Goal: Obtain resource: Download file/media

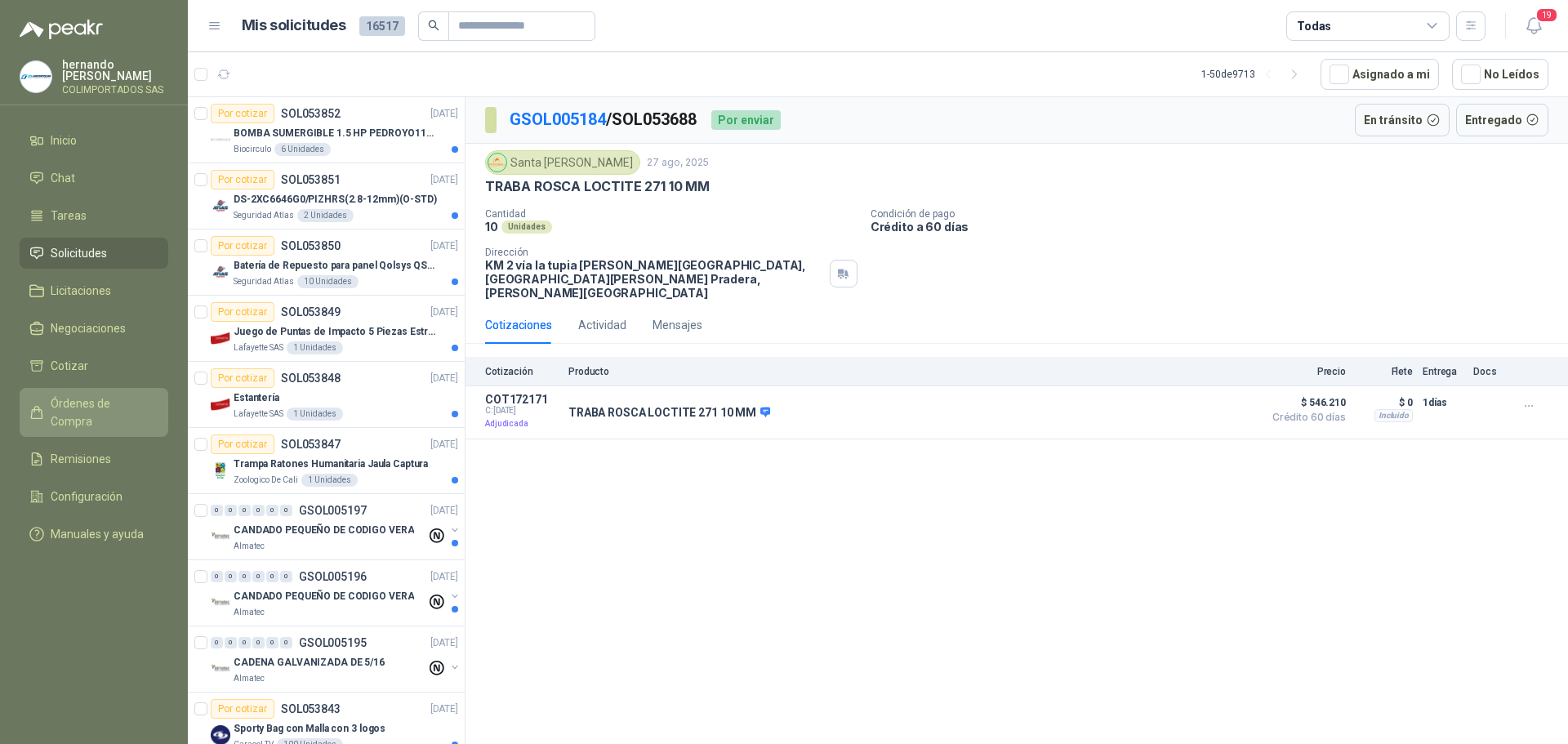
click at [115, 408] on span "Órdenes de Compra" at bounding box center [101, 413] width 102 height 36
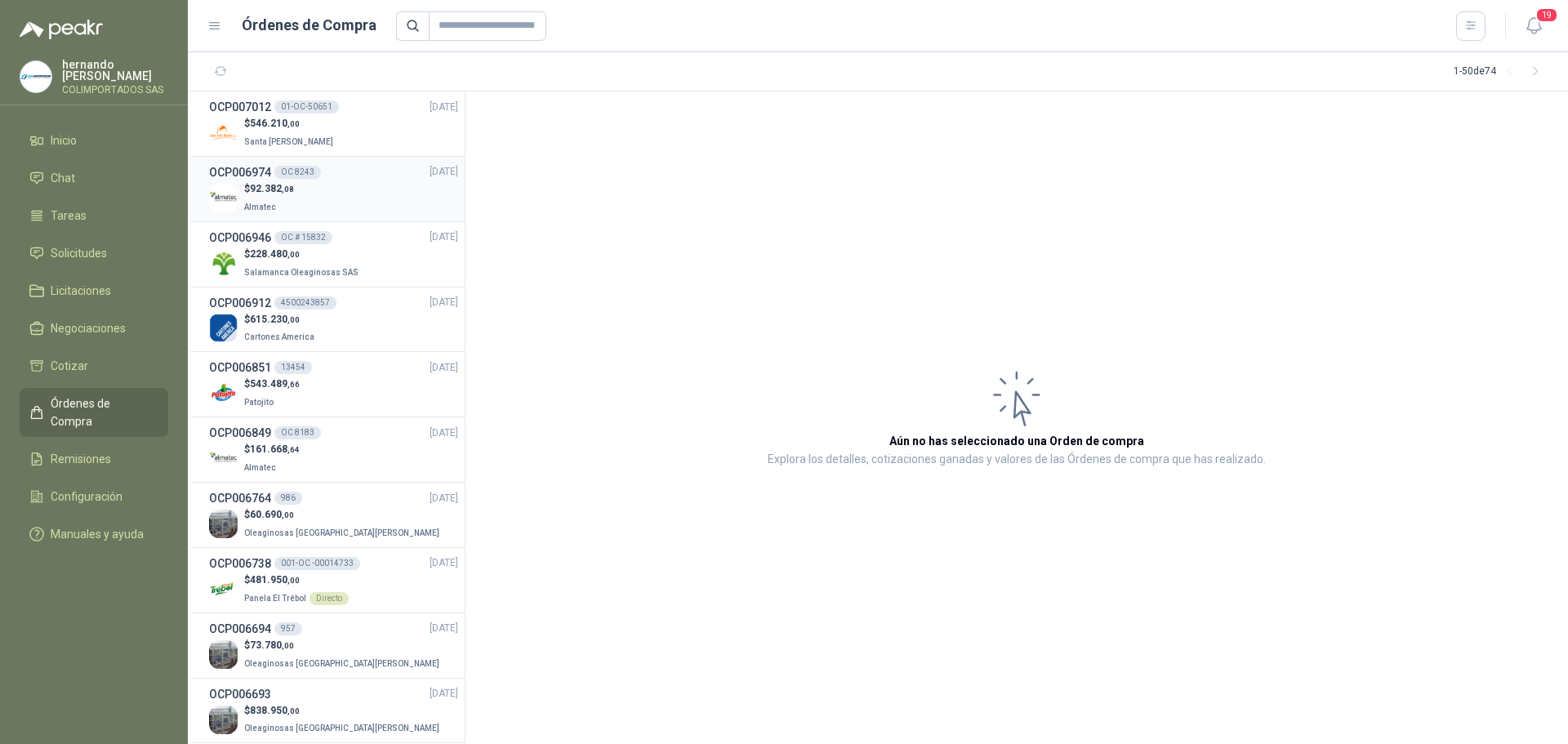
click at [316, 194] on div "$ 92.382 ,08 Almatec" at bounding box center [334, 198] width 250 height 34
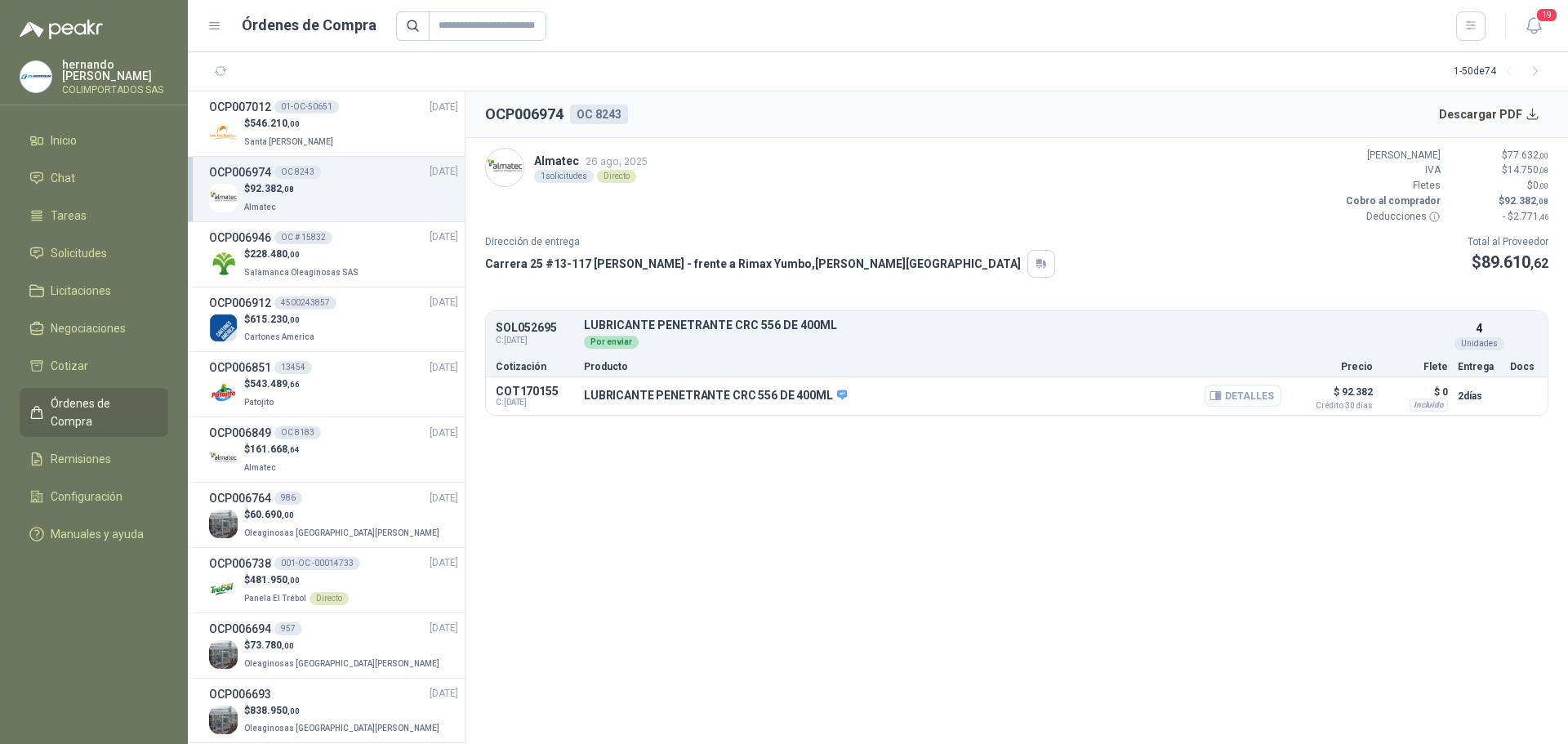
click at [1239, 395] on button "Detalles" at bounding box center [1243, 396] width 76 height 22
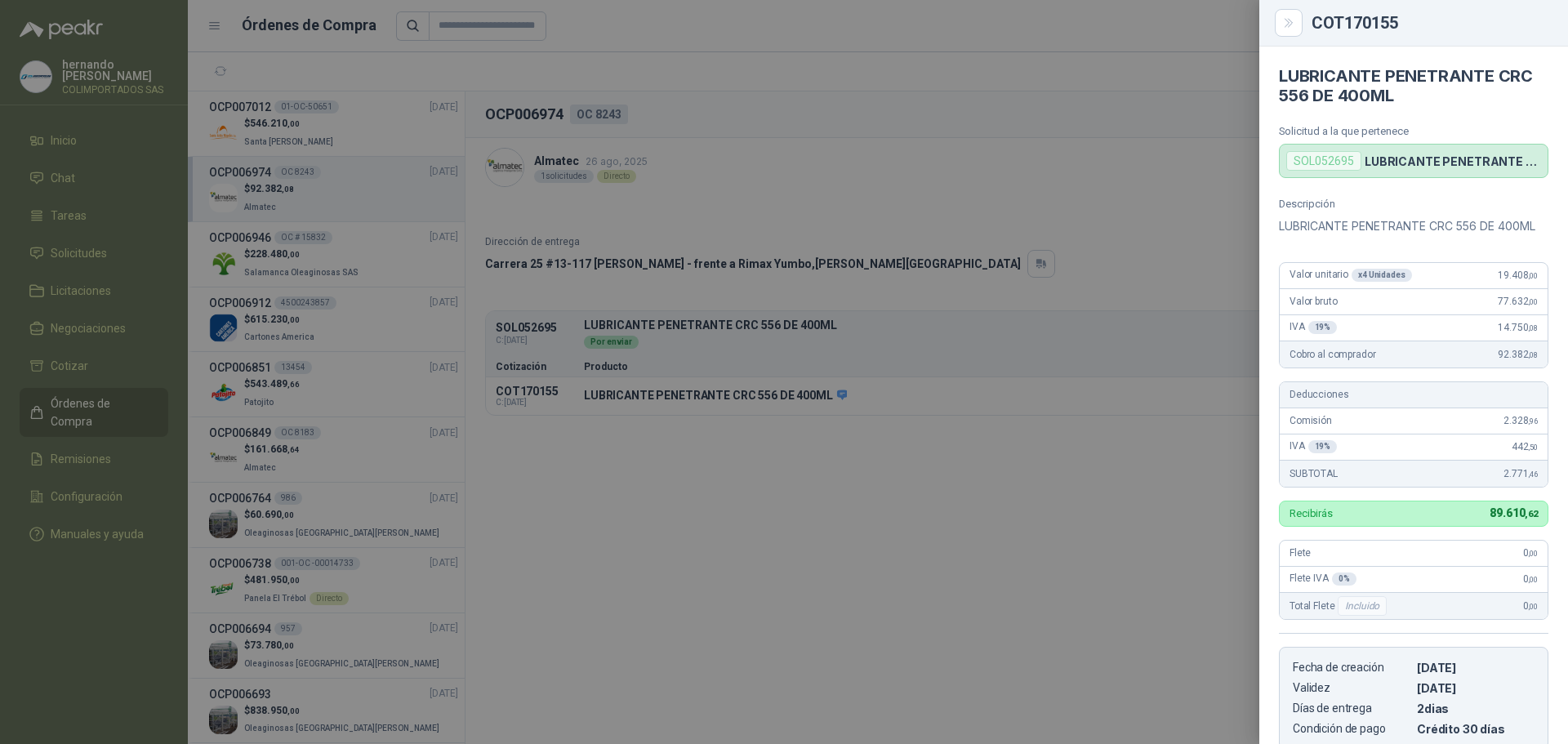
click at [1147, 509] on div at bounding box center [784, 372] width 1568 height 744
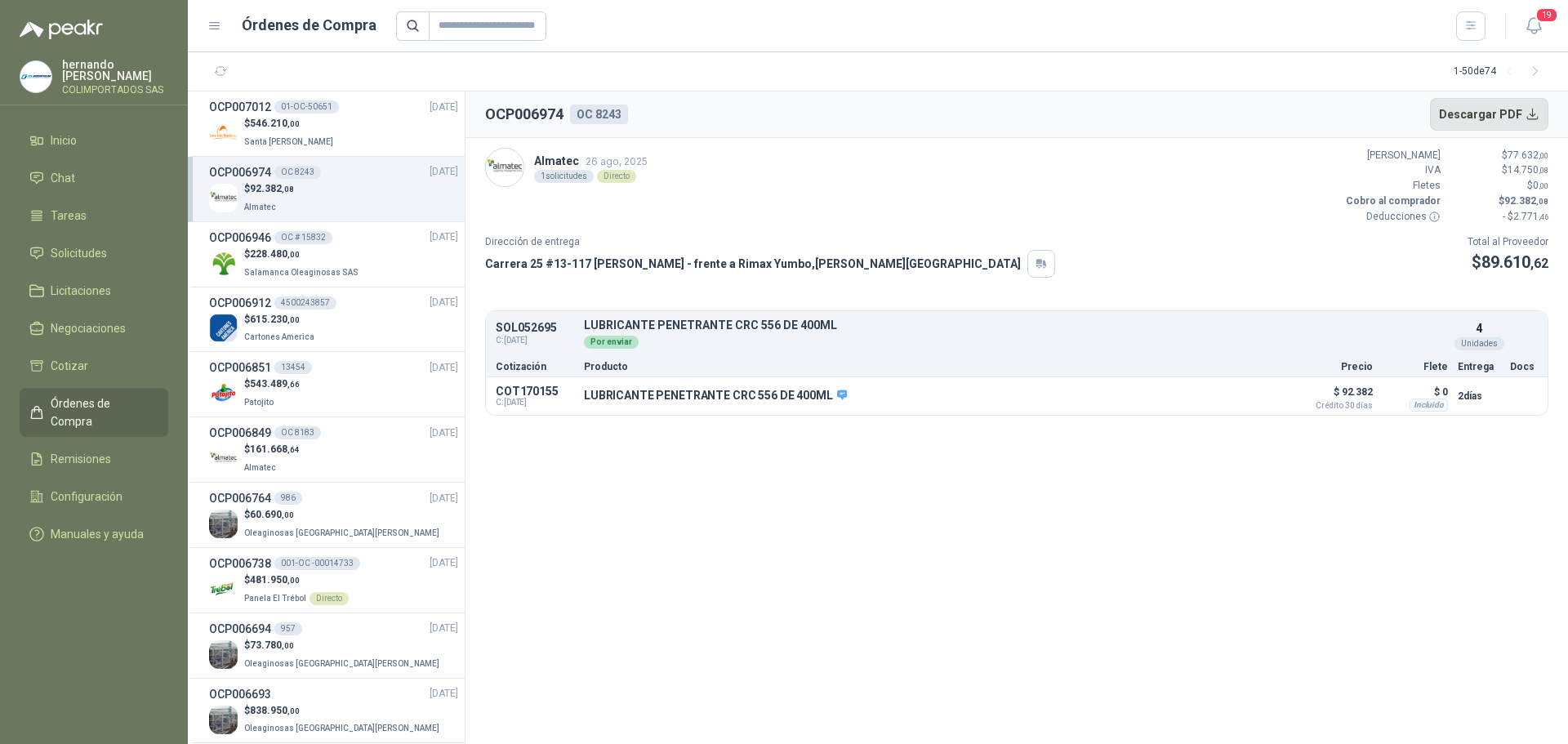
click at [1520, 115] on button "Descargar PDF" at bounding box center [1490, 114] width 119 height 33
click at [101, 450] on span "Remisiones" at bounding box center [80, 458] width 61 height 18
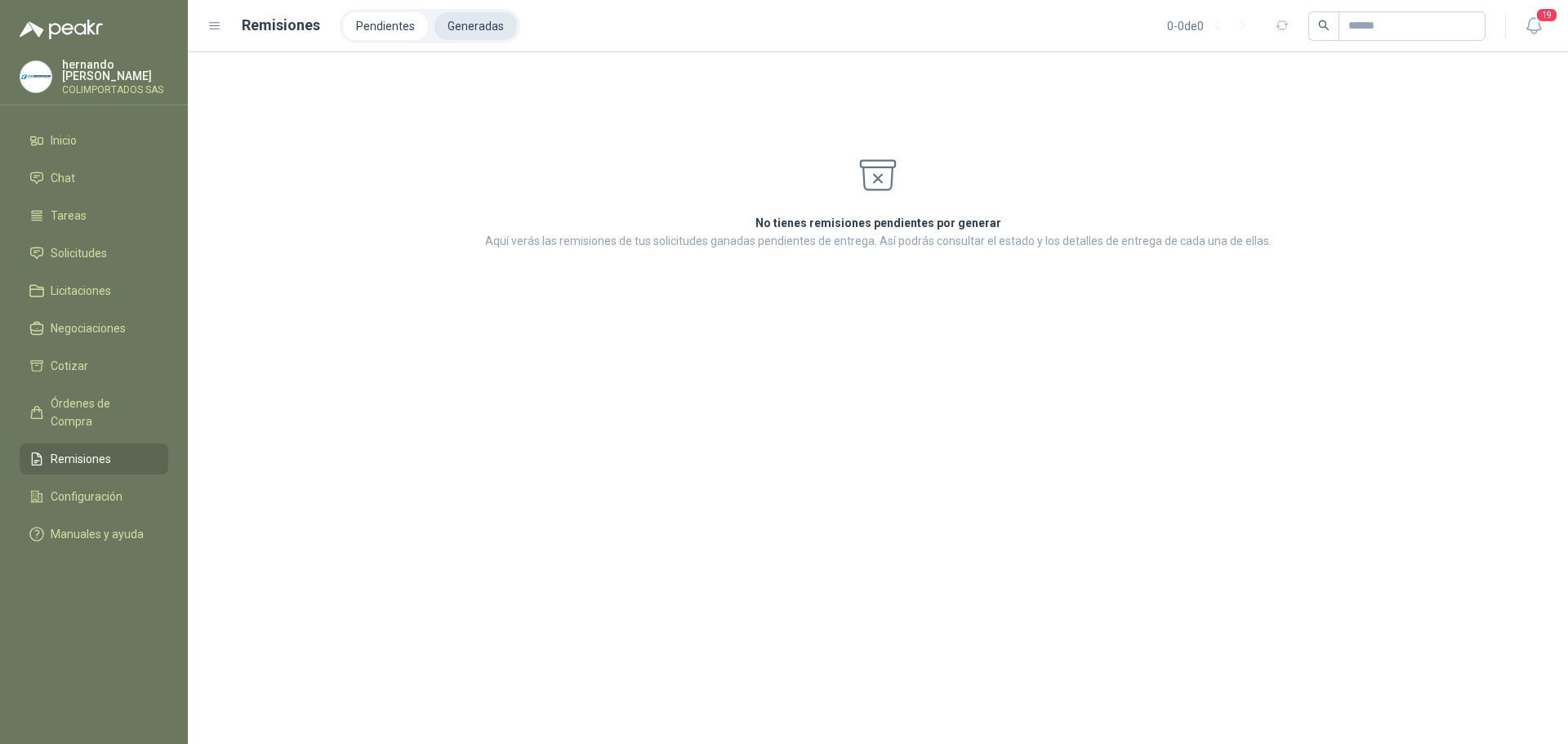
click at [482, 14] on li "Generadas" at bounding box center [476, 26] width 83 height 28
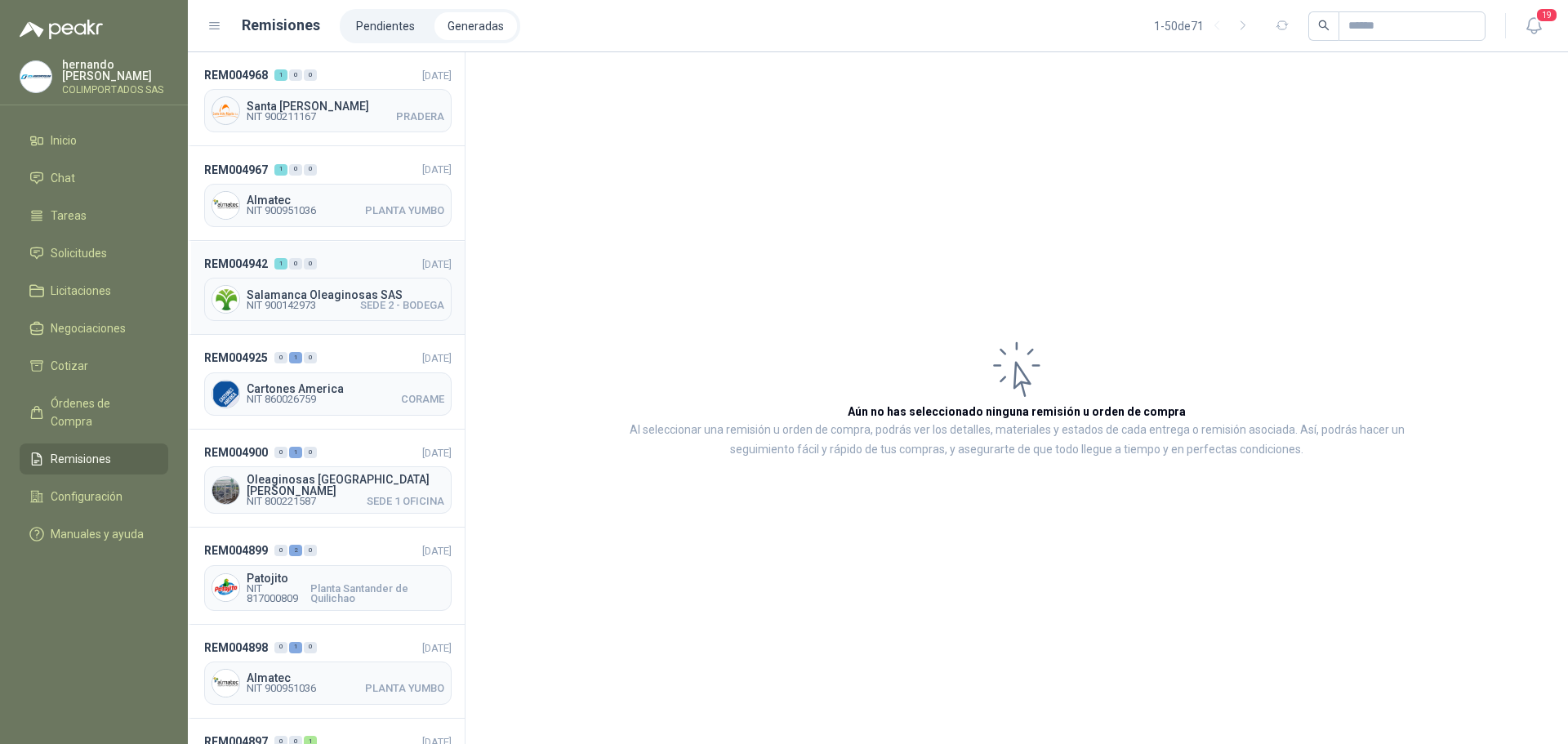
click at [319, 290] on span "Salamanca Oleaginosas SAS" at bounding box center [345, 295] width 197 height 11
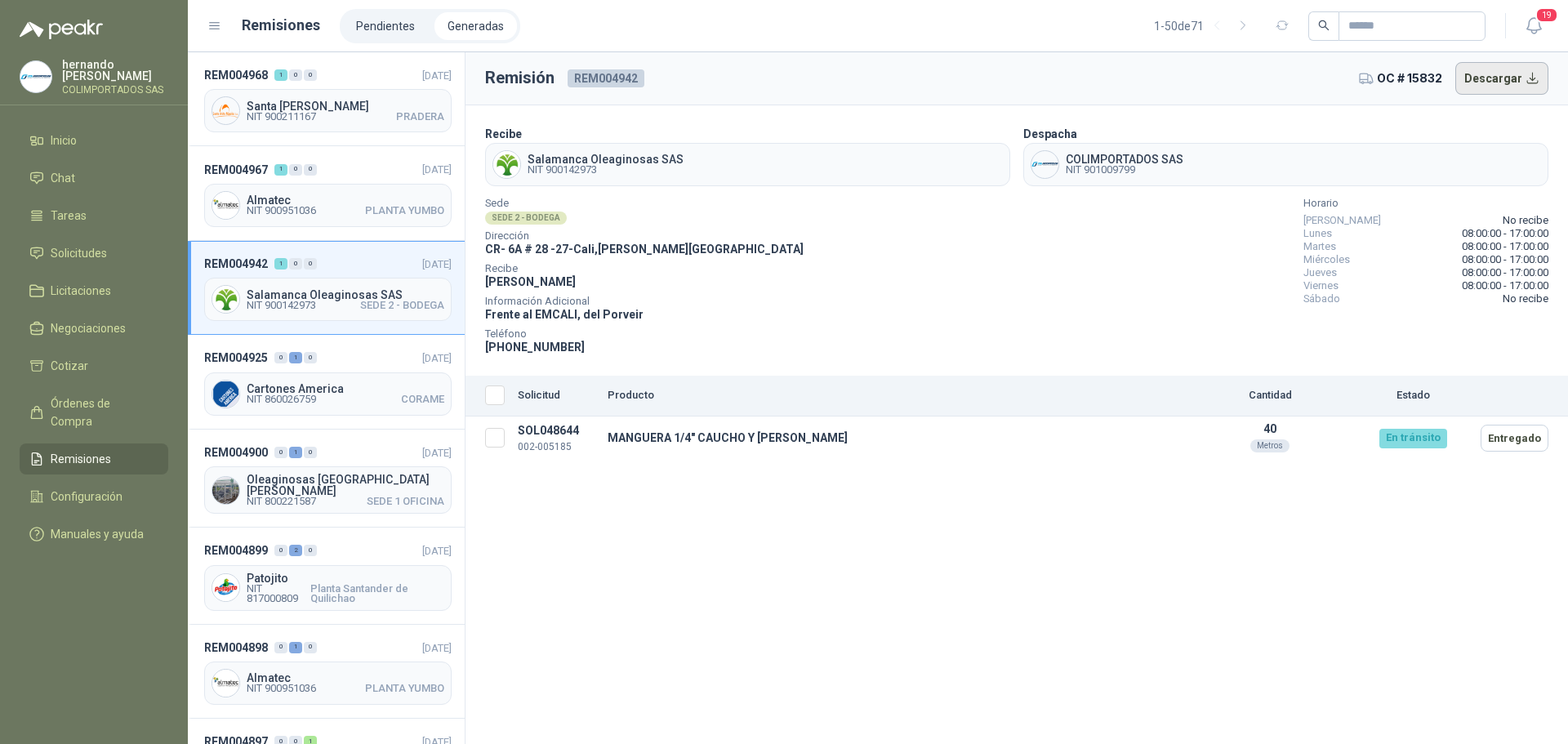
click at [1512, 77] on button "Descargar" at bounding box center [1502, 78] width 94 height 33
drag, startPoint x: 100, startPoint y: 398, endPoint x: 110, endPoint y: 394, distance: 10.8
click at [100, 398] on span "Órdenes de Compra" at bounding box center [101, 413] width 102 height 36
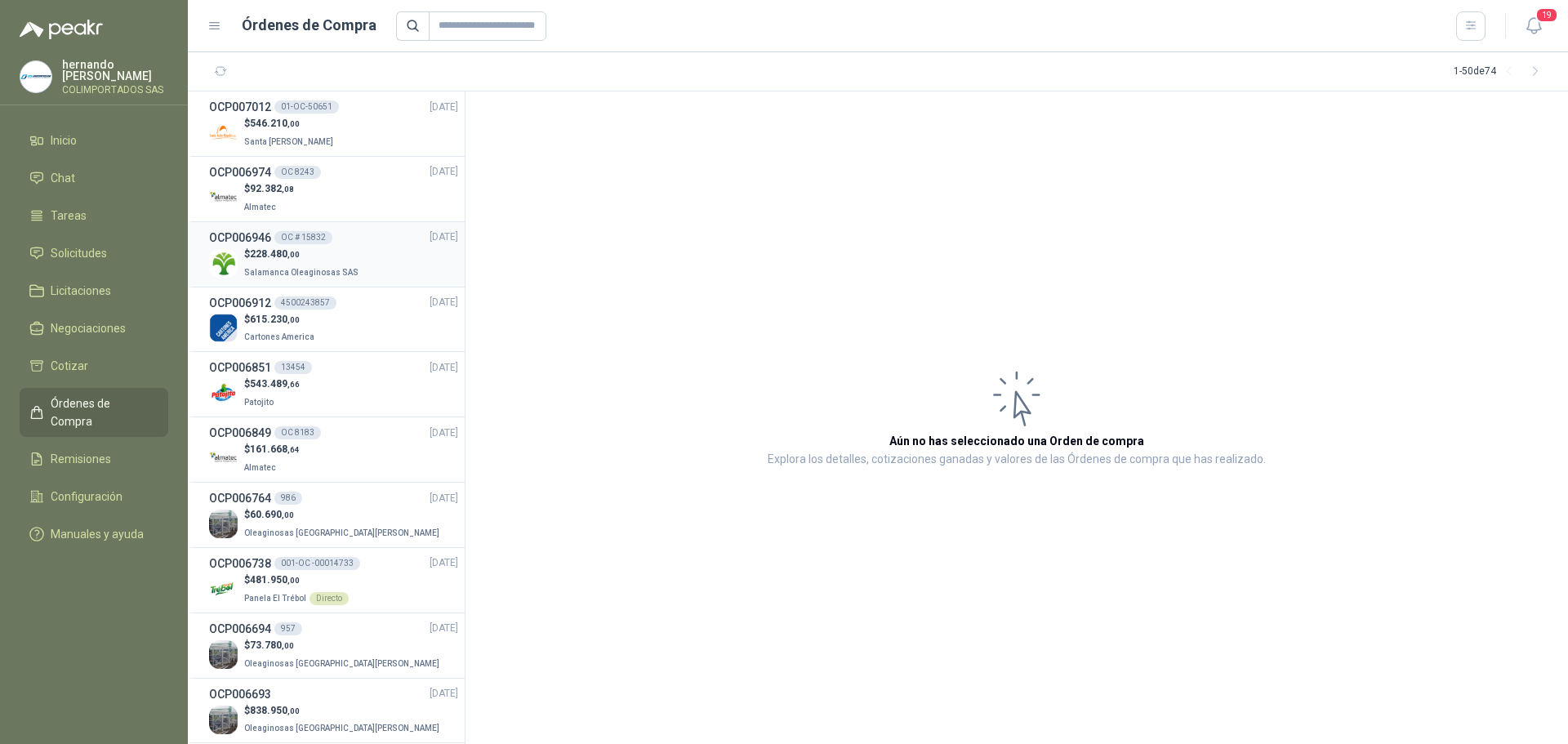
click at [314, 271] on span "Salamanca Oleaginosas SAS" at bounding box center [301, 273] width 115 height 9
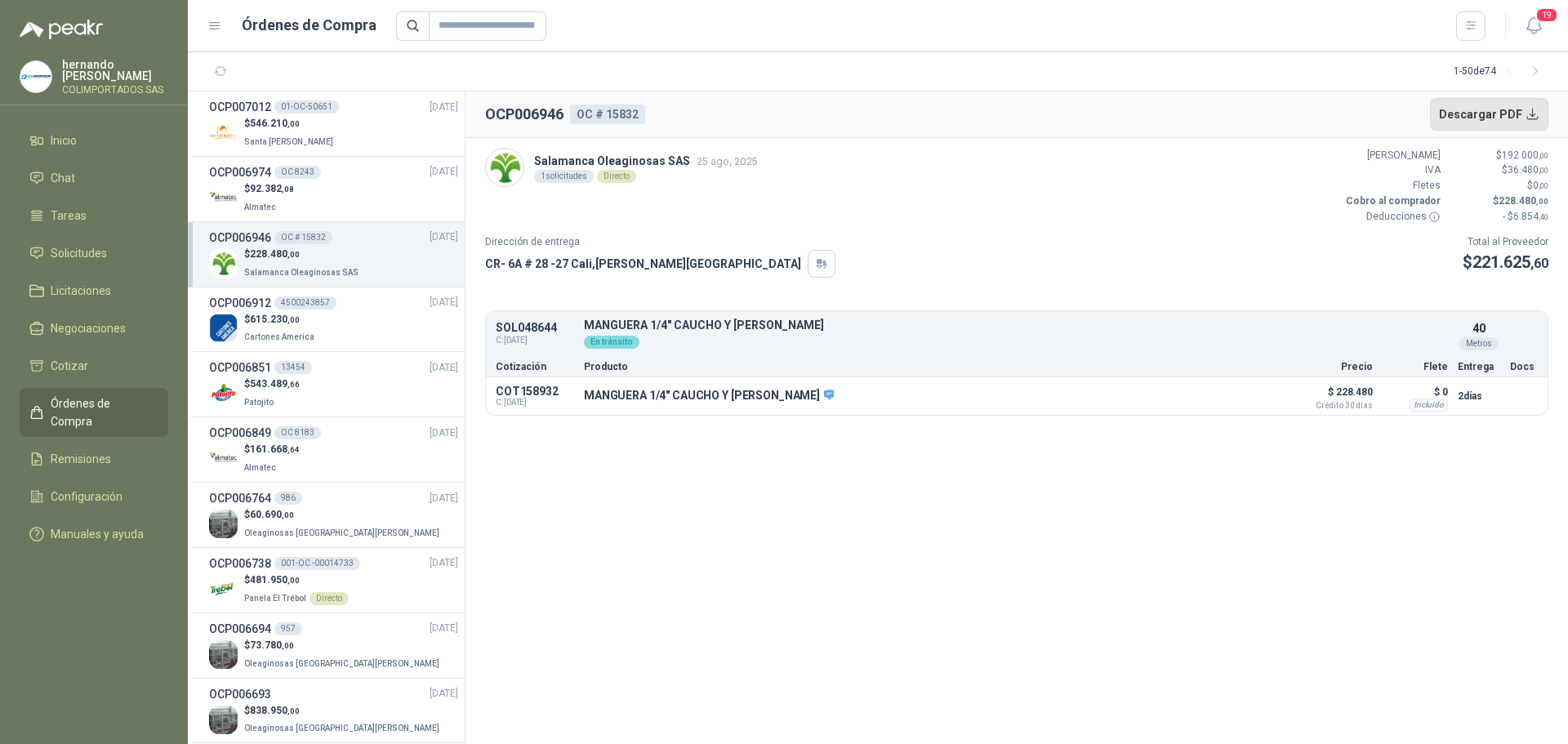
click at [1509, 117] on button "Descargar PDF" at bounding box center [1490, 114] width 119 height 33
click at [331, 339] on div "$ 615.230 ,00 Cartones America" at bounding box center [334, 329] width 250 height 34
